Goal: Task Accomplishment & Management: Use online tool/utility

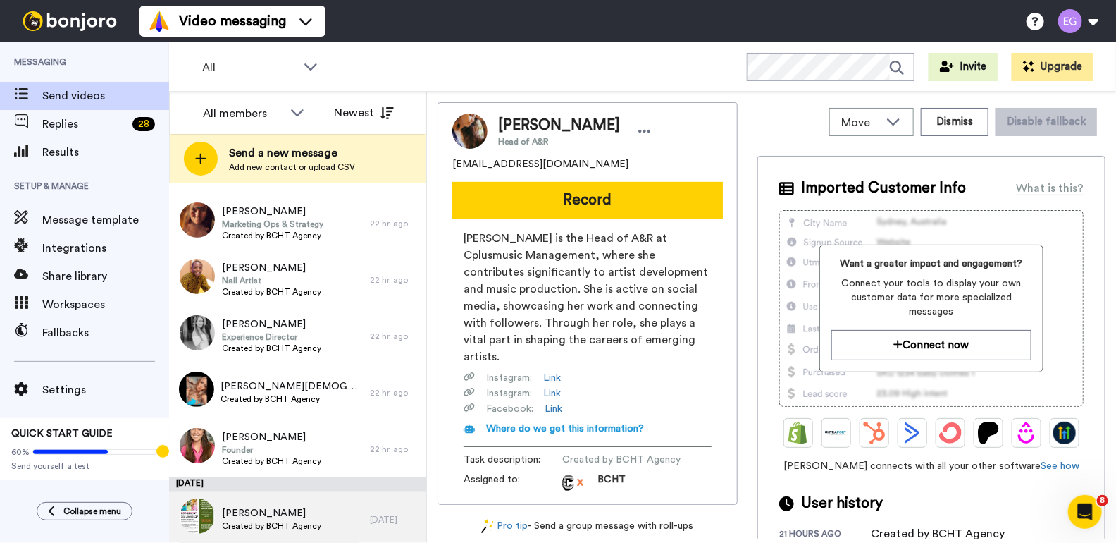
scroll to position [219, 0]
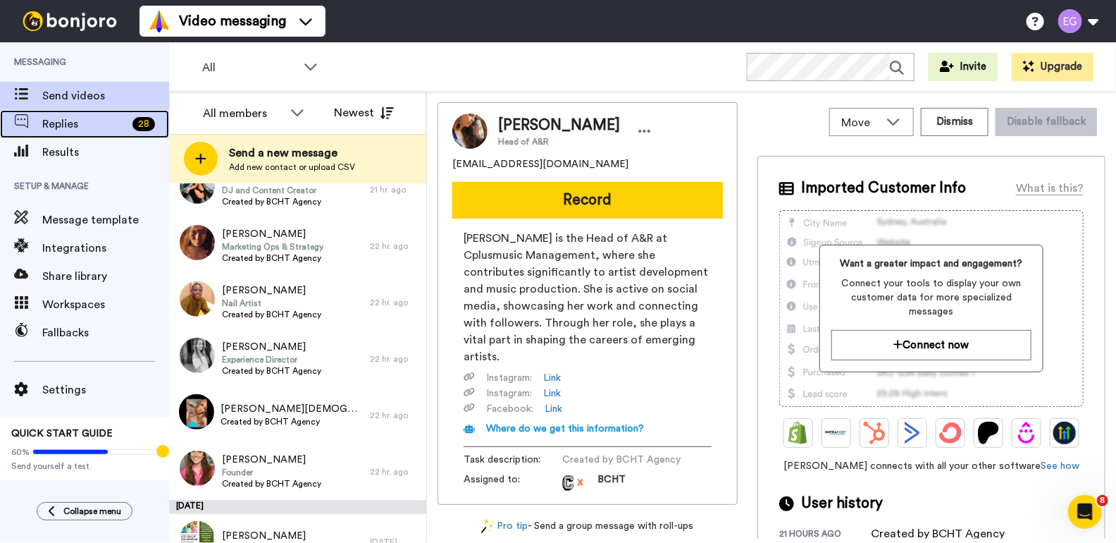
click at [94, 118] on span "Replies" at bounding box center [84, 124] width 85 height 17
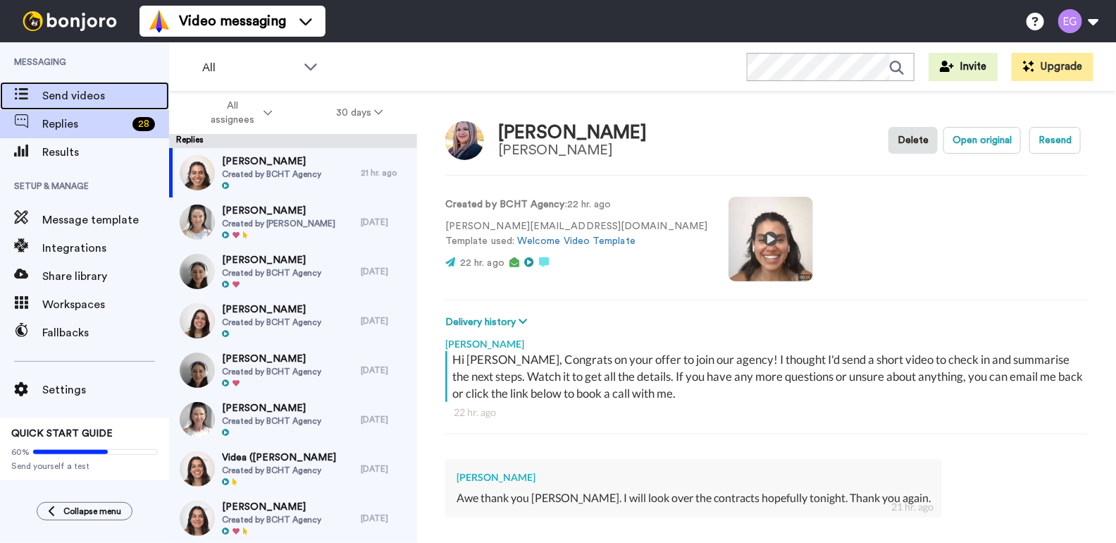
click at [106, 89] on span "Send videos" at bounding box center [105, 95] width 127 height 17
